Goal: Find specific page/section: Find specific page/section

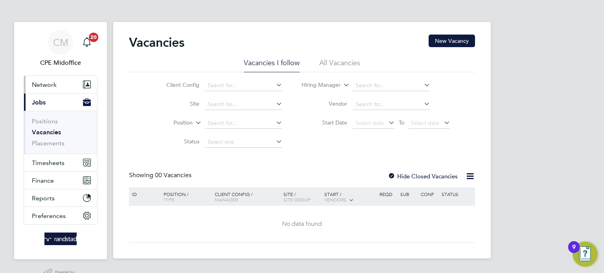
click at [67, 86] on button "Network" at bounding box center [60, 84] width 73 height 17
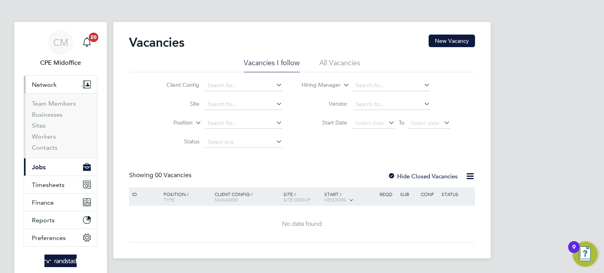
click at [42, 129] on li "Sites" at bounding box center [61, 127] width 59 height 11
click at [42, 128] on link "Sites" at bounding box center [39, 125] width 14 height 7
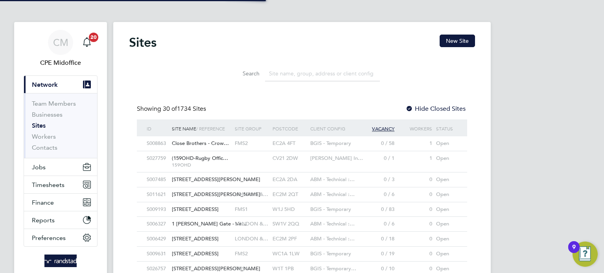
click at [283, 75] on input at bounding box center [322, 73] width 115 height 15
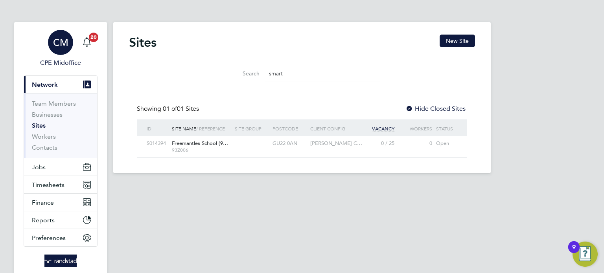
type input "smart"
click at [39, 118] on link "Businesses" at bounding box center [47, 114] width 31 height 7
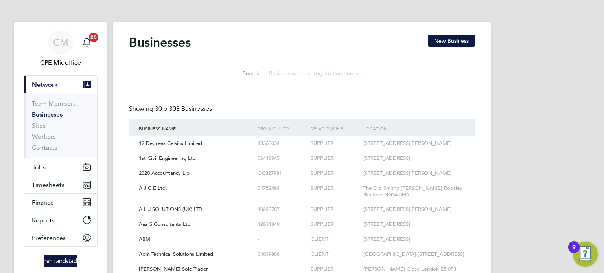
click at [291, 79] on input at bounding box center [322, 73] width 115 height 15
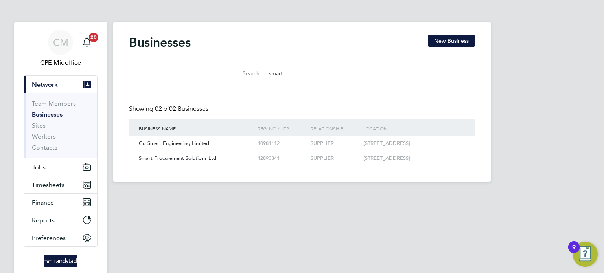
type input "smart"
